Goal: Task Accomplishment & Management: Complete application form

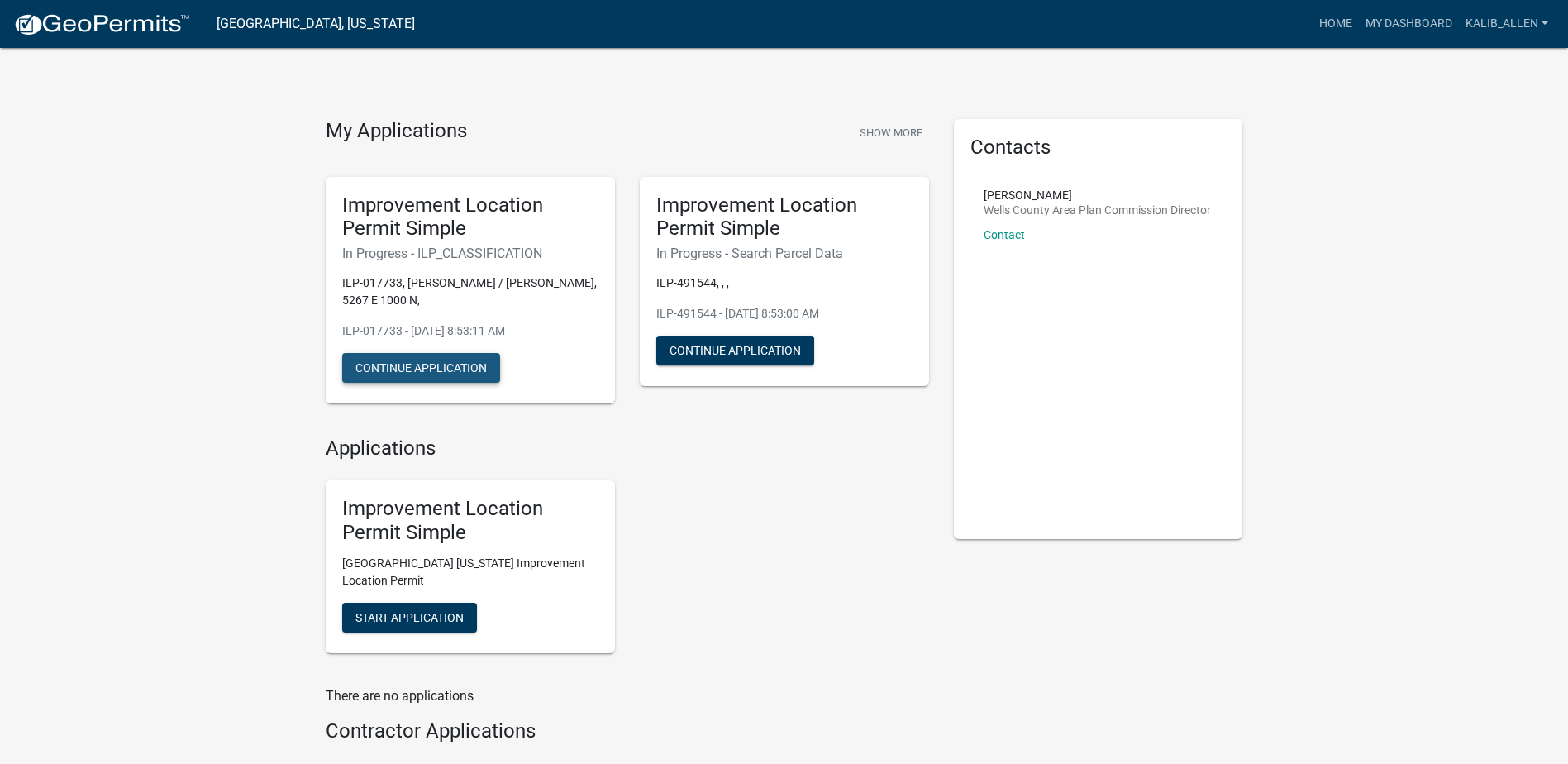
click at [446, 368] on button "Continue Application" at bounding box center [421, 368] width 158 height 30
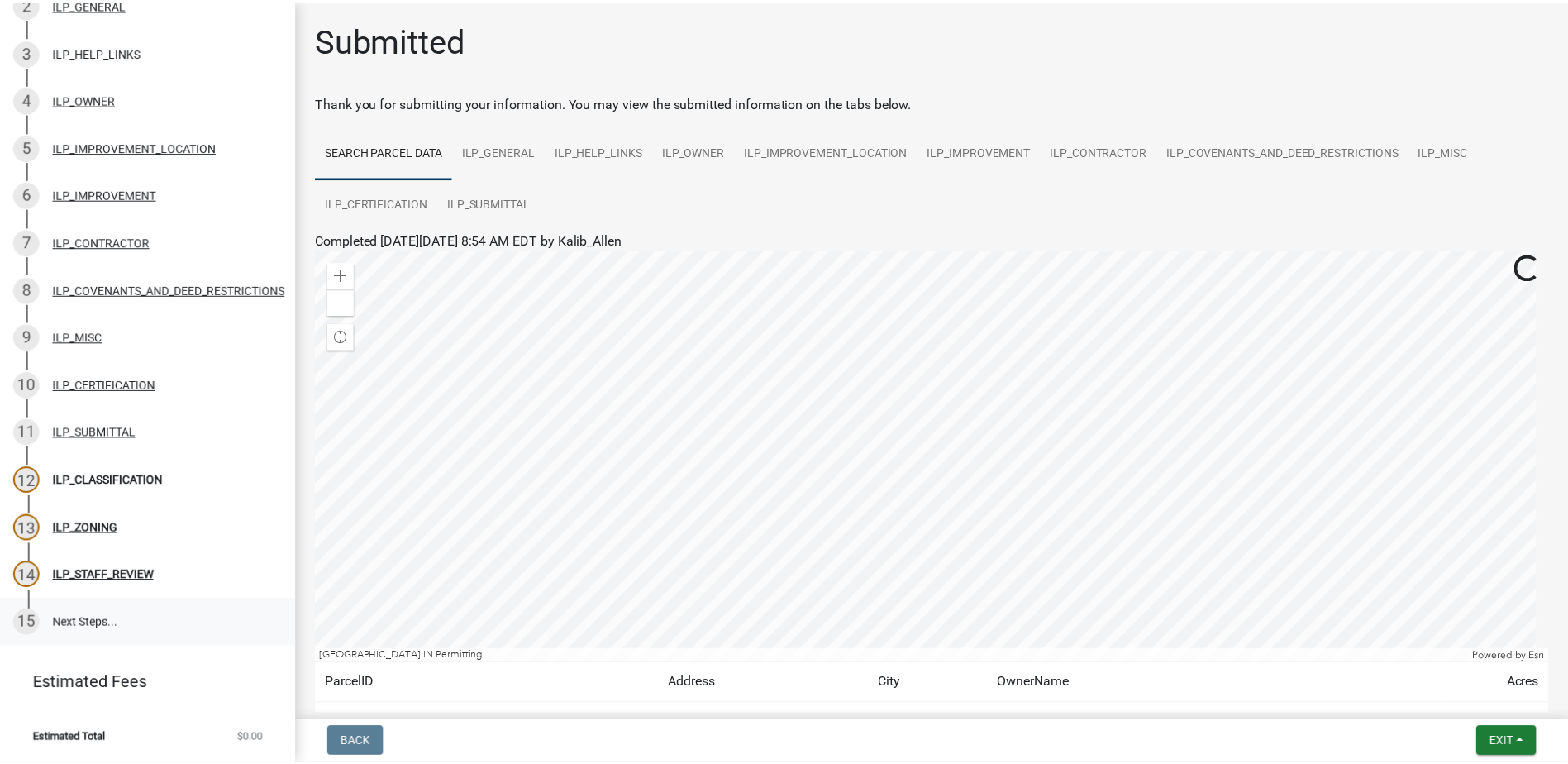
scroll to position [267, 0]
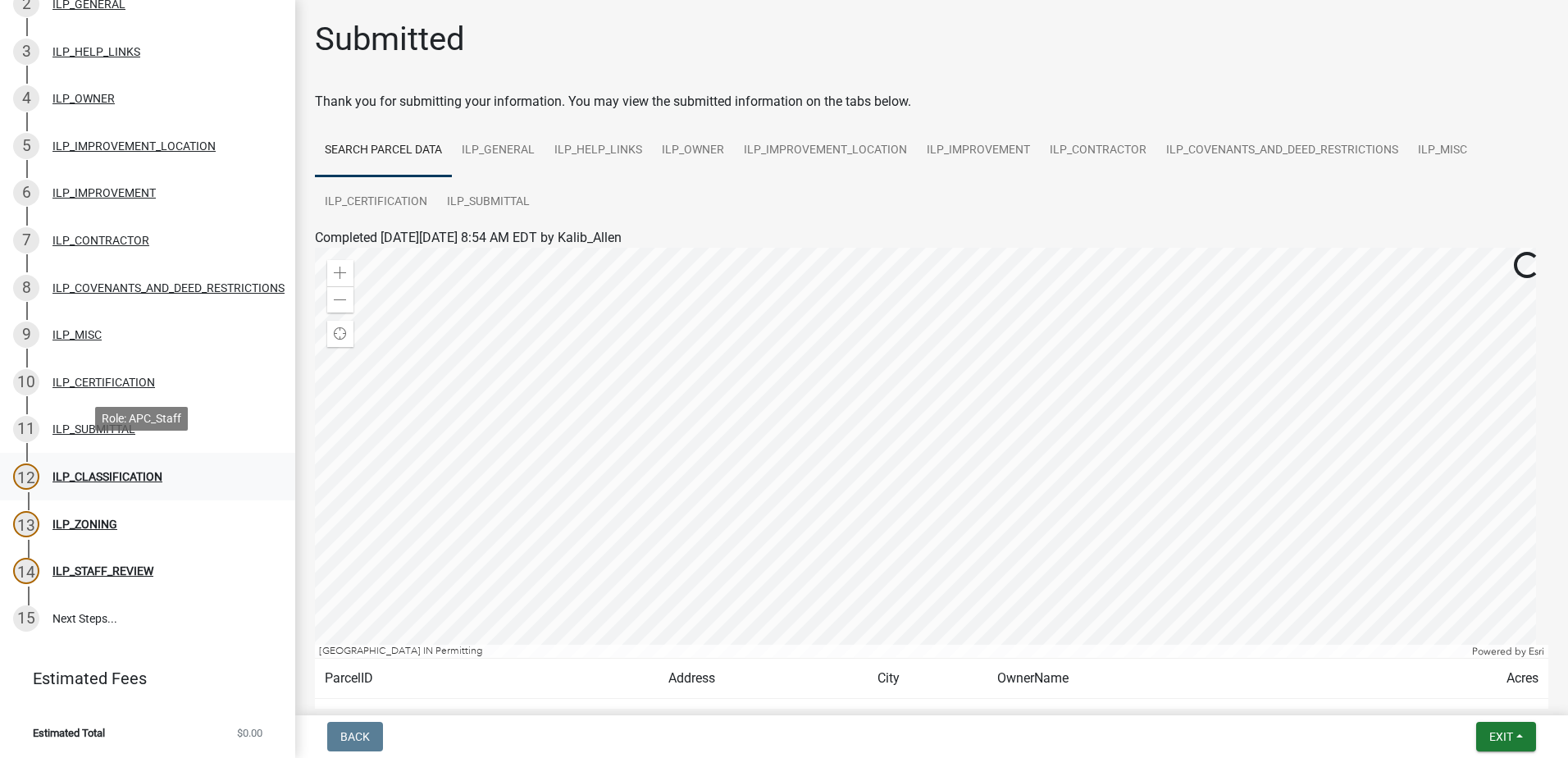
click at [110, 464] on div "12 ILP_CLASSIFICATION" at bounding box center [141, 477] width 256 height 26
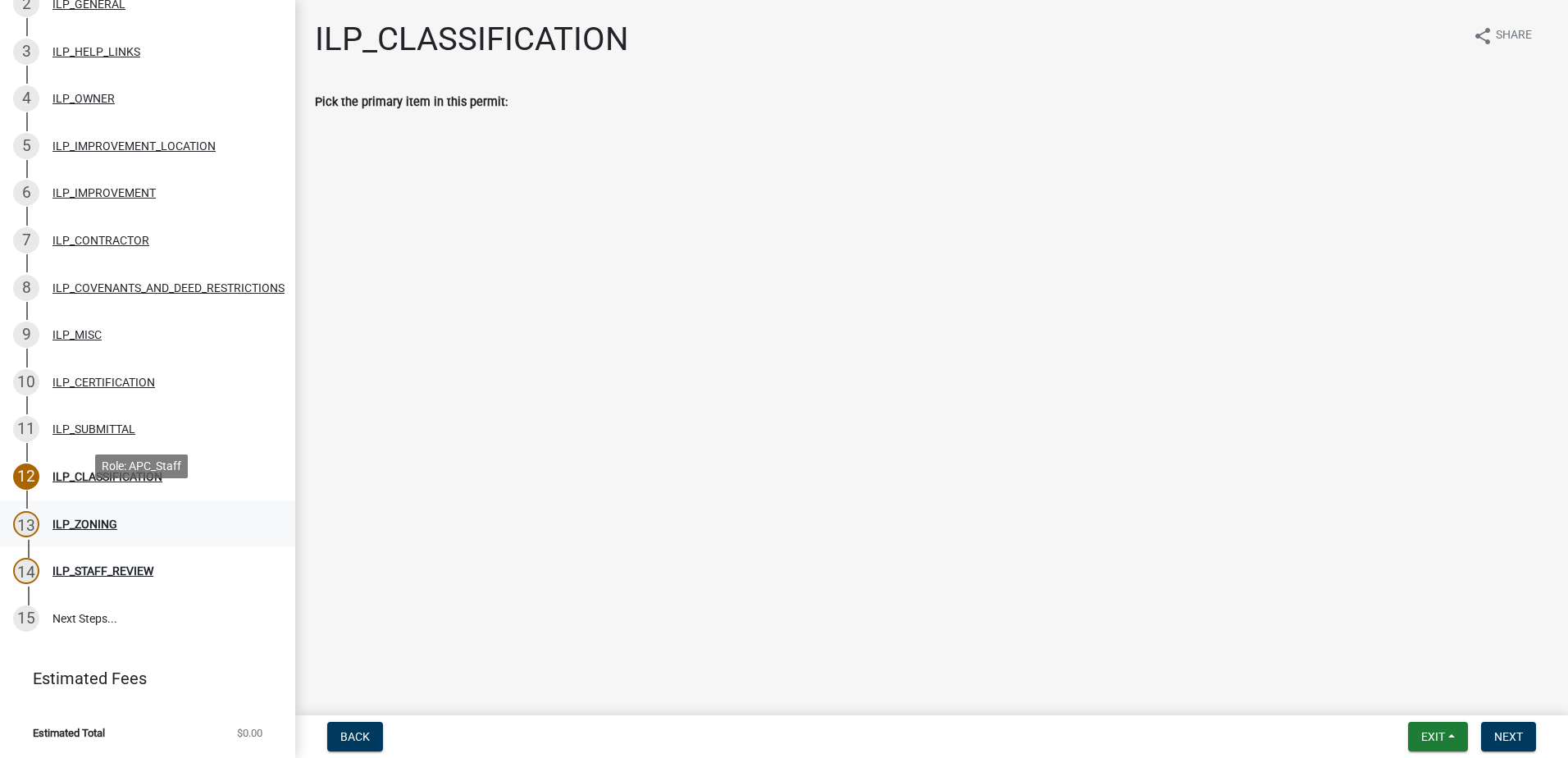
click at [78, 518] on div "ILP_ZONING" at bounding box center [84, 524] width 65 height 11
click at [110, 565] on div "ILP_STAFF_REVIEW" at bounding box center [102, 570] width 101 height 11
click at [112, 471] on div "ILP_CLASSIFICATION" at bounding box center [107, 476] width 110 height 11
click at [96, 424] on div "ILP_SUBMITTAL" at bounding box center [93, 429] width 82 height 11
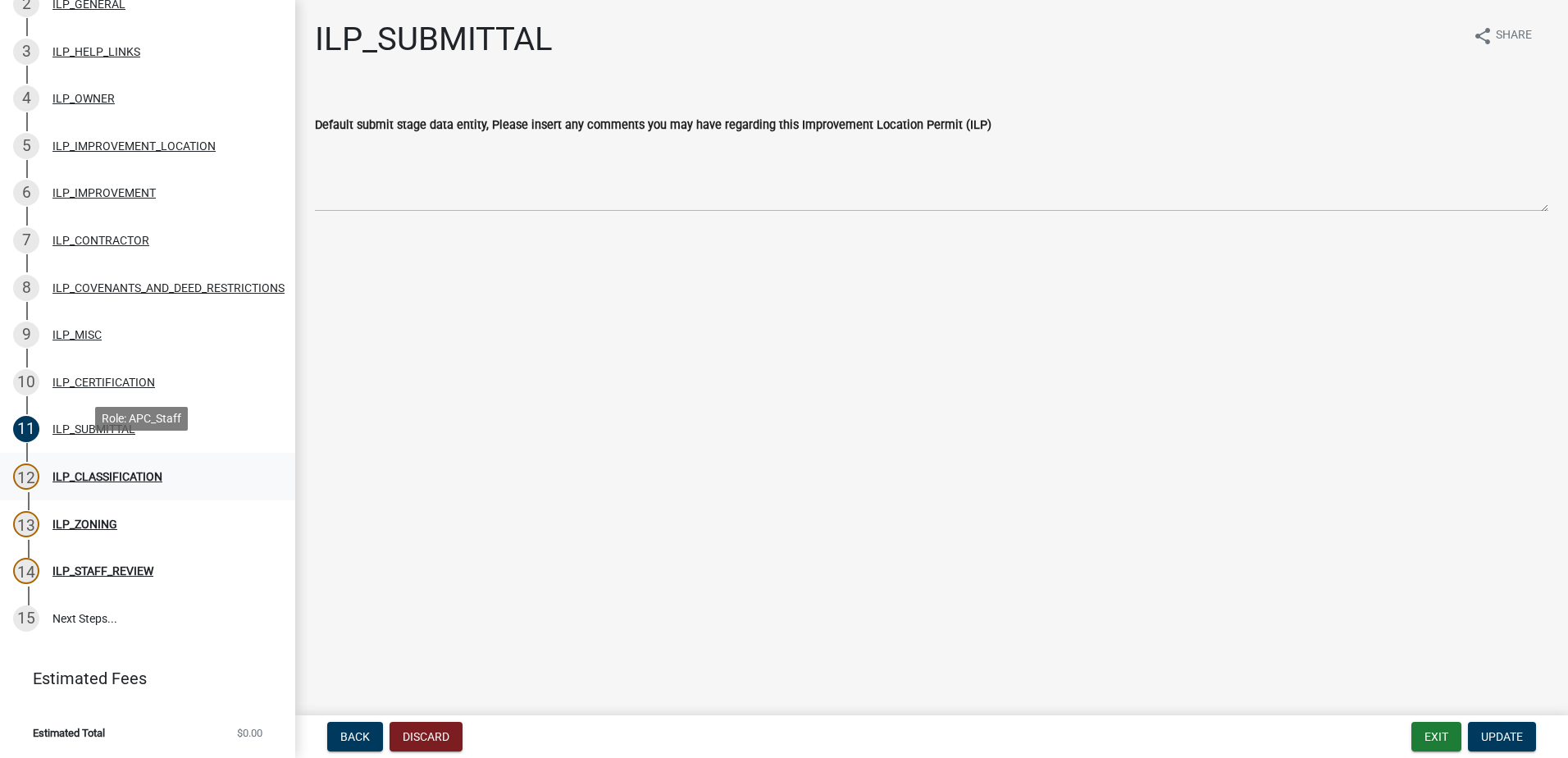
click at [127, 472] on div "12 ILP_CLASSIFICATION" at bounding box center [141, 477] width 256 height 26
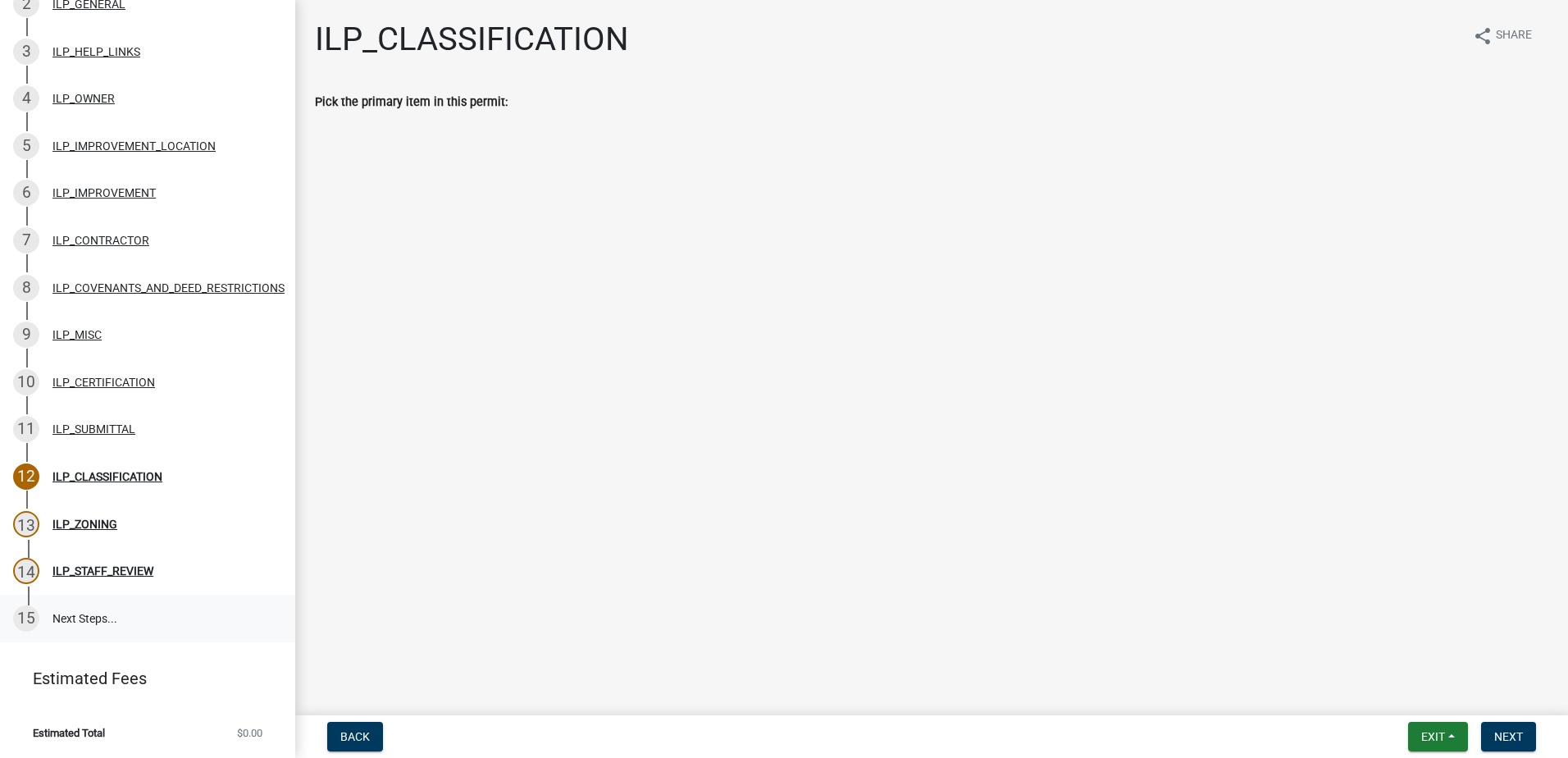
click at [148, 595] on link "15 Next Steps..." at bounding box center [148, 618] width 295 height 48
click at [139, 597] on link "15 Next Steps..." at bounding box center [148, 618] width 295 height 48
click at [352, 743] on span "Back" at bounding box center [355, 736] width 30 height 13
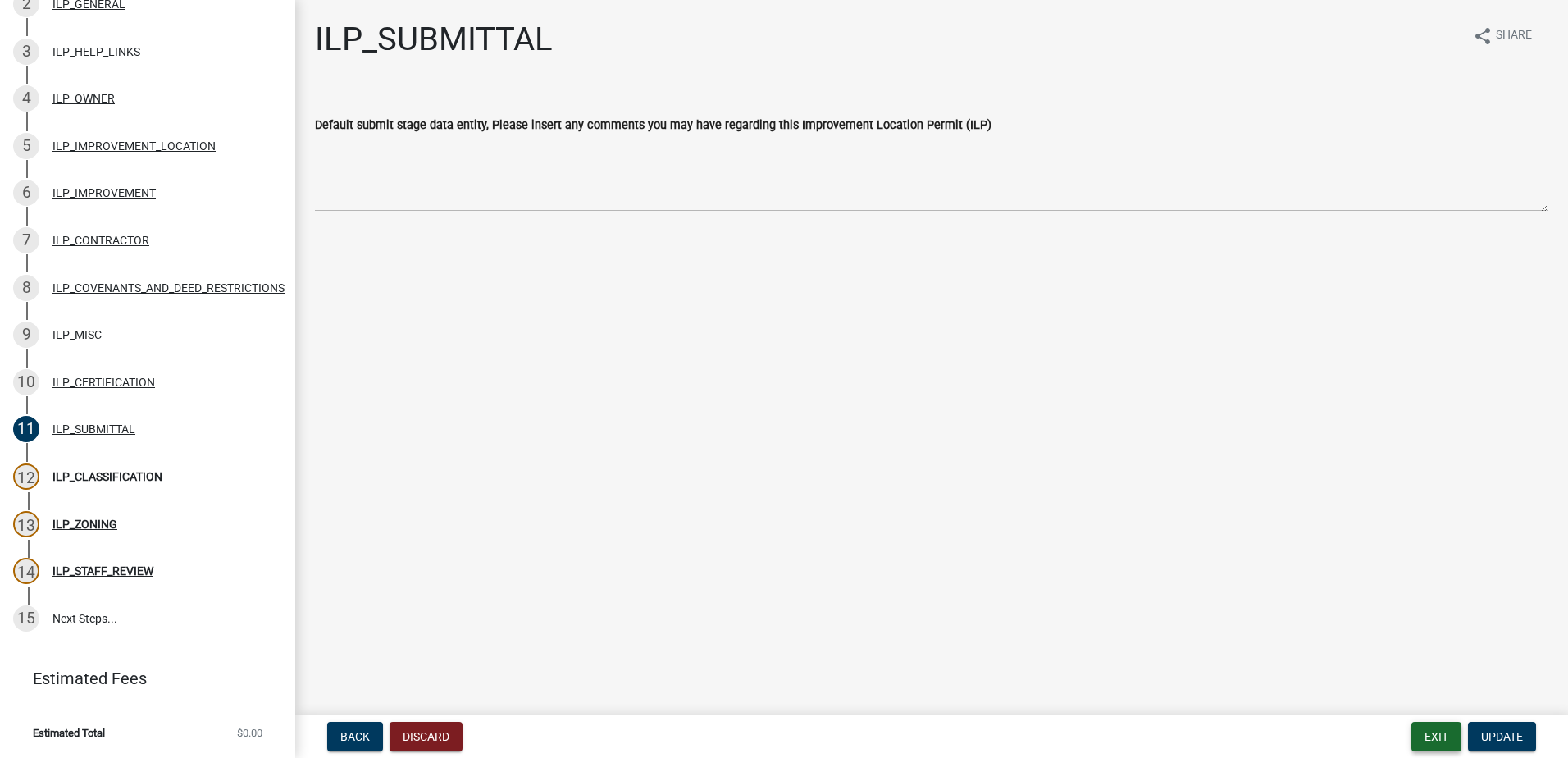
click at [1433, 736] on button "Exit" at bounding box center [1436, 736] width 50 height 30
